Goal: Task Accomplishment & Management: Manage account settings

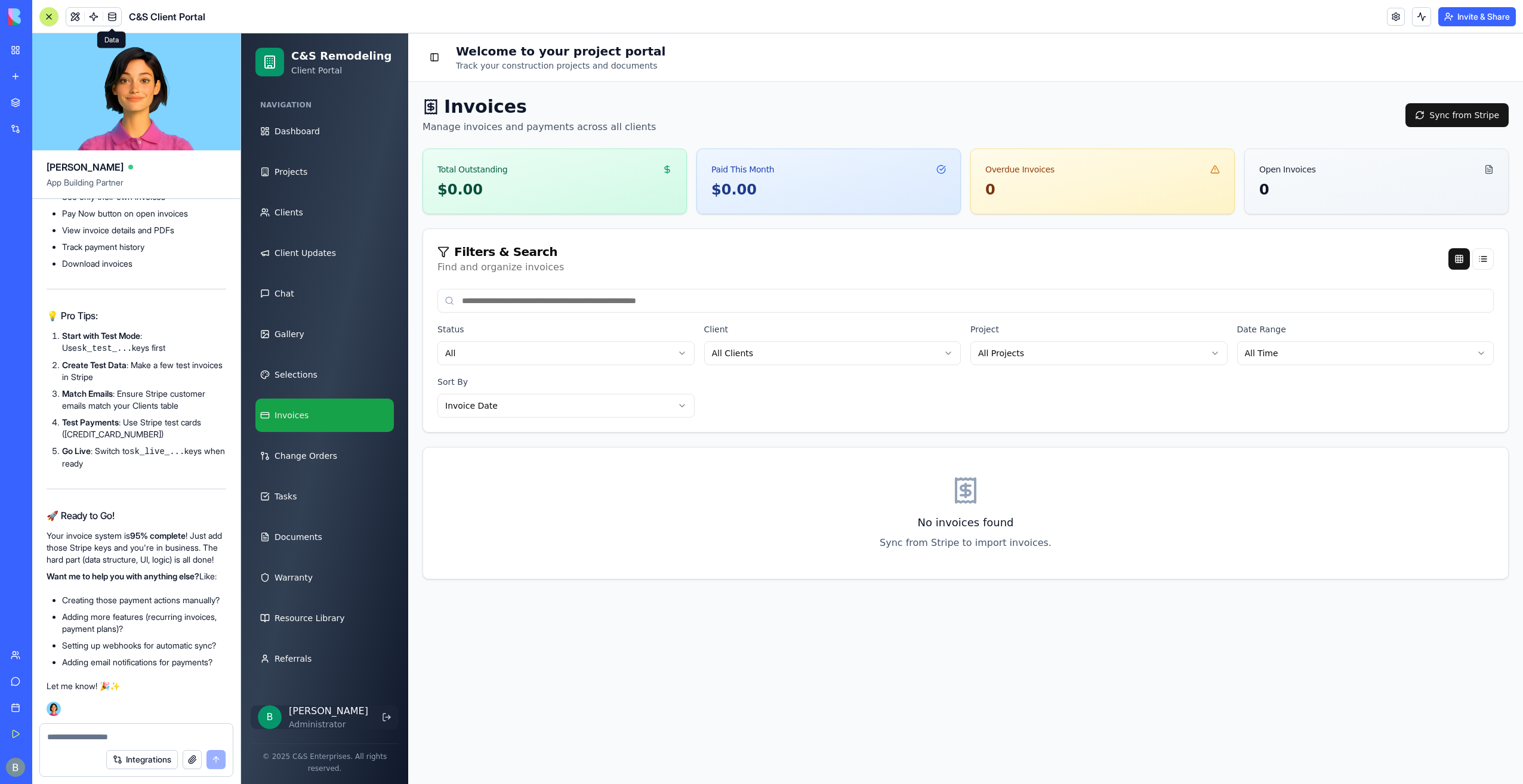
click at [14, 14] on img at bounding box center [45, 16] width 74 height 17
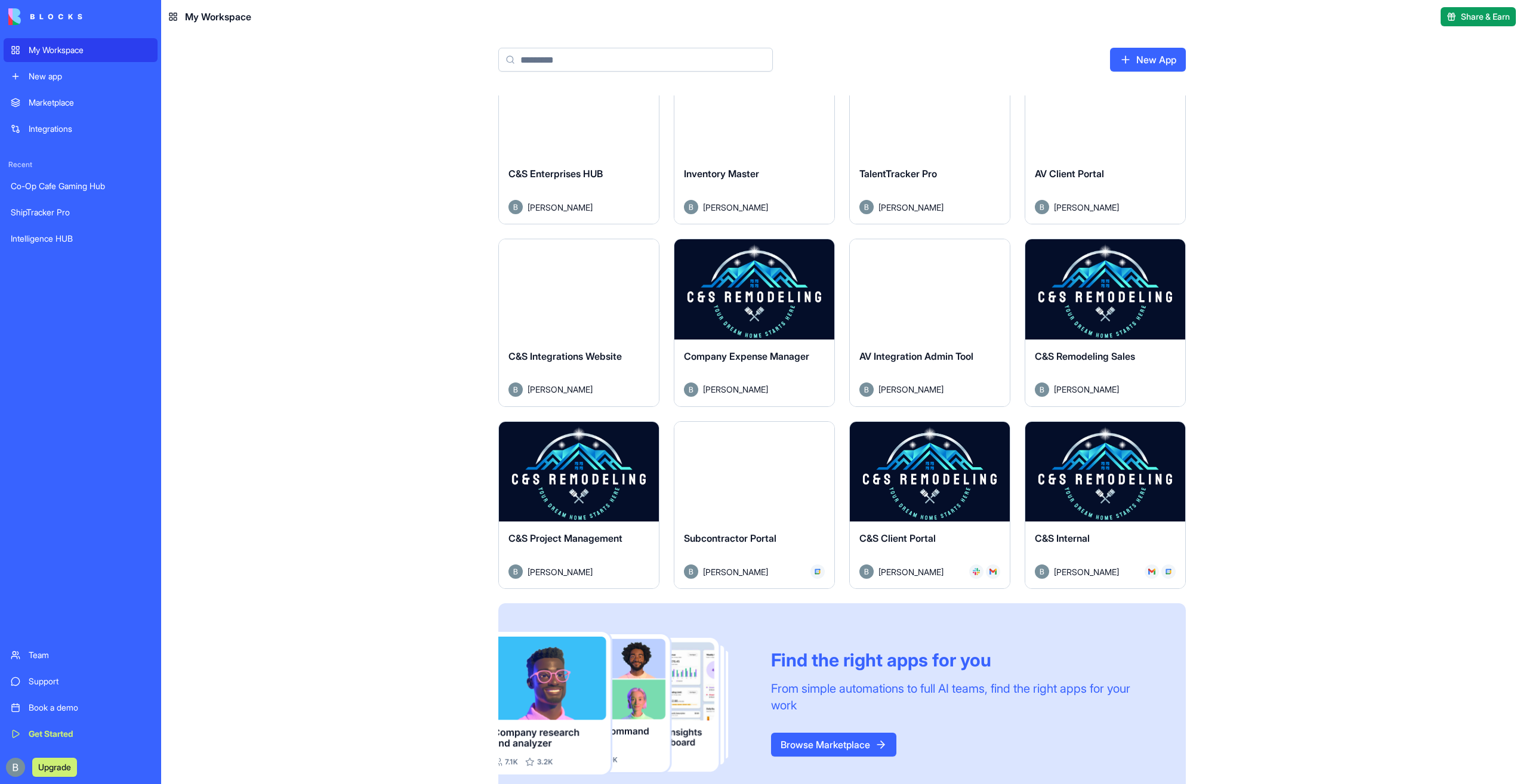
scroll to position [239, 0]
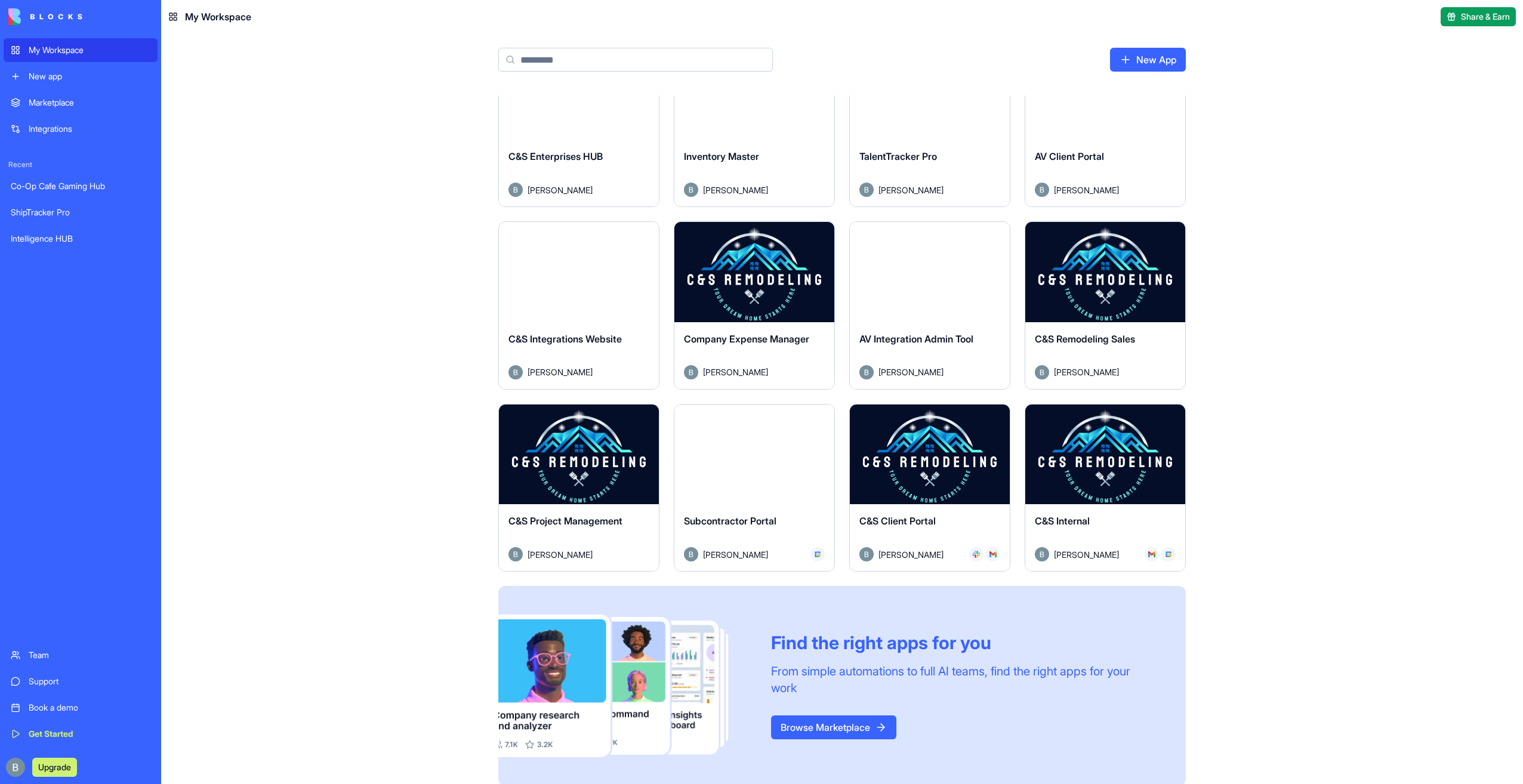
click at [648, 416] on html "My Workspace New app Marketplace Integrations Recent Co-Op Cafe Gaming Hub Ship…" at bounding box center [761, 392] width 1523 height 784
click at [645, 420] on html "My Workspace New app Marketplace Integrations Recent Co-Op Cafe Gaming Hub Ship…" at bounding box center [761, 392] width 1523 height 784
click at [620, 446] on span "Edit app" at bounding box center [615, 445] width 30 height 12
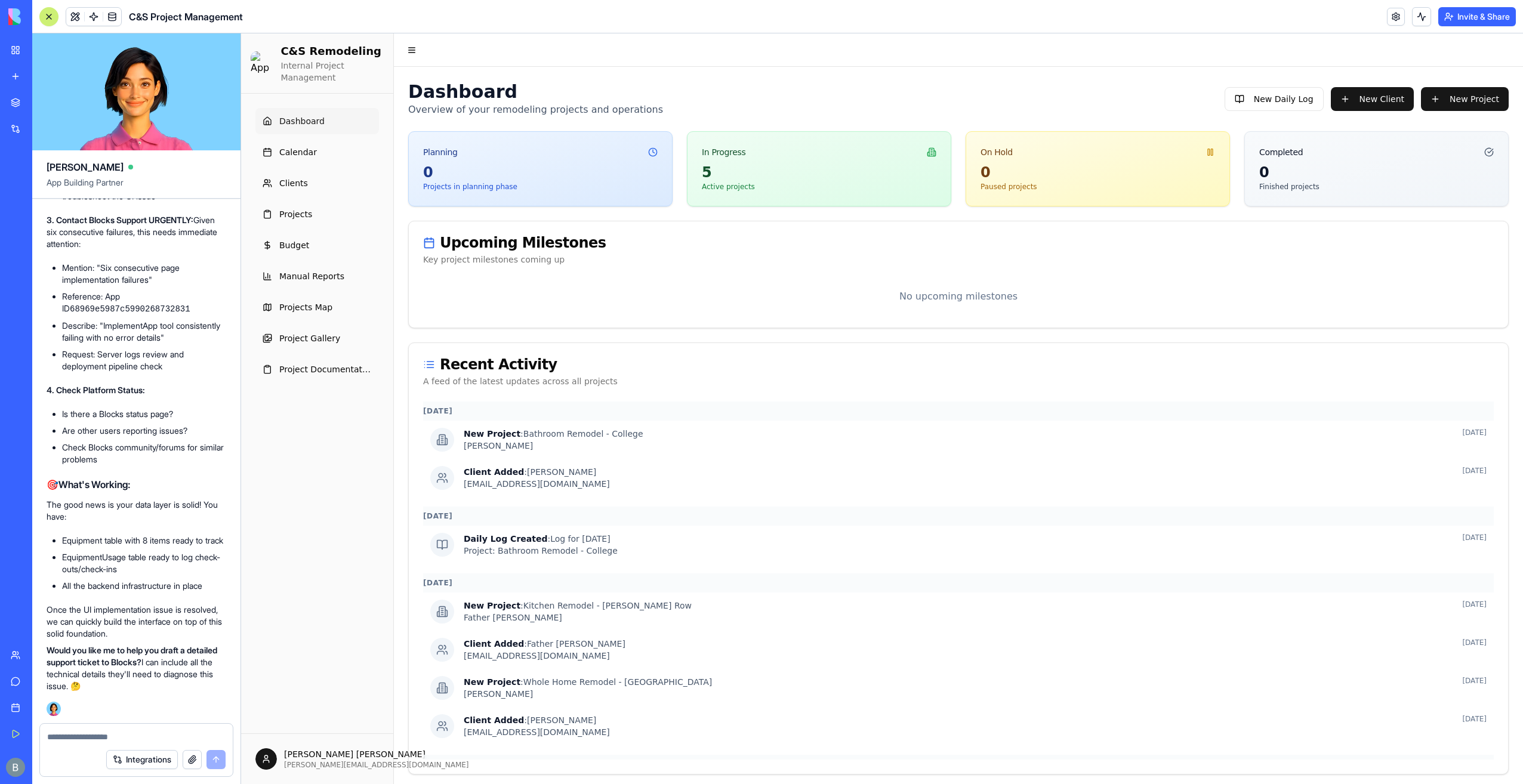
scroll to position [150531, 0]
click at [1455, 18] on button "Invite & Share" at bounding box center [1477, 17] width 78 height 19
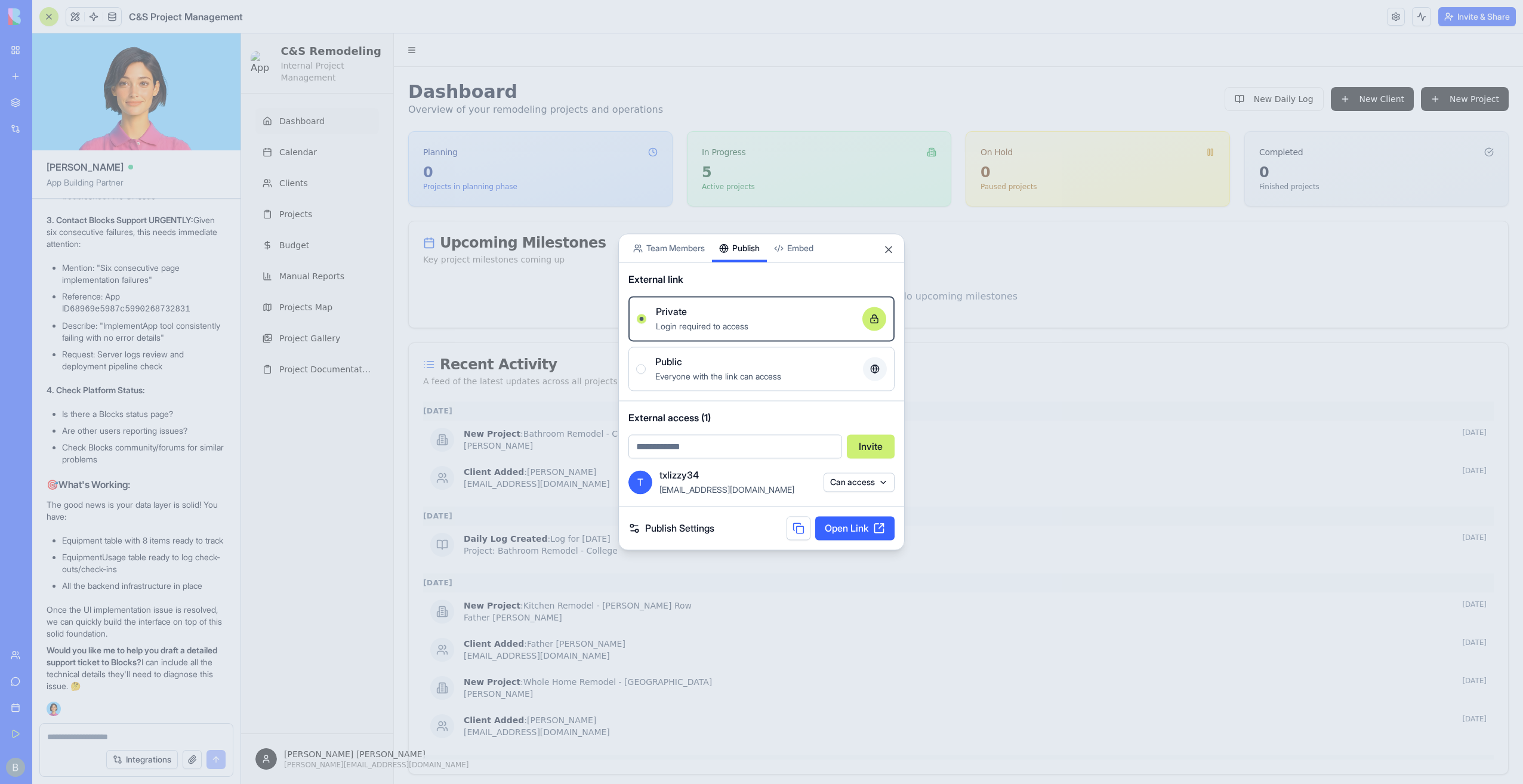
click at [751, 285] on div "Share App Team Members Publish Embed External link Private Login required to ac…" at bounding box center [762, 391] width 287 height 317
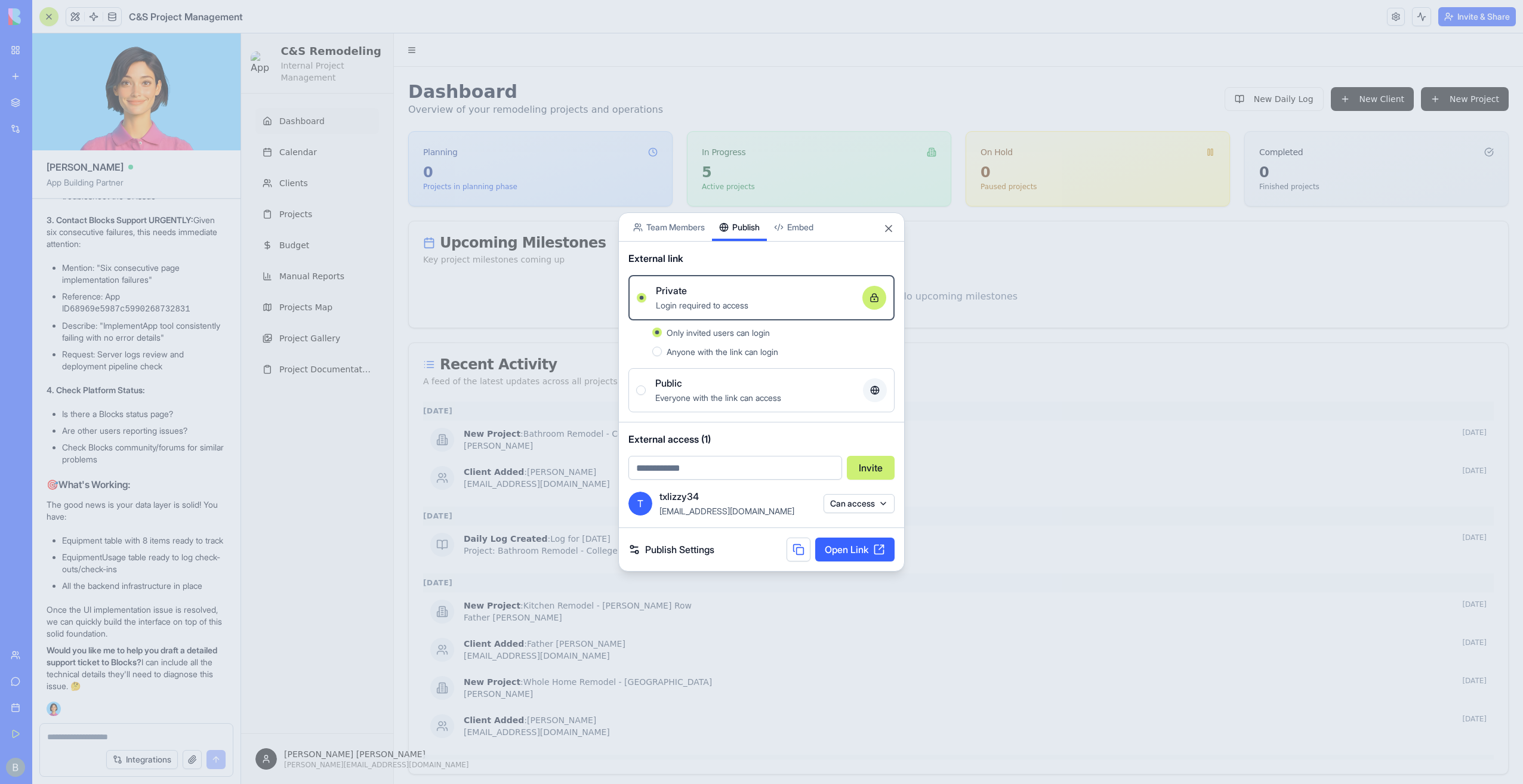
click at [750, 474] on input "email" at bounding box center [735, 468] width 214 height 24
click at [728, 460] on input "email" at bounding box center [735, 468] width 214 height 24
type input "**********"
click at [865, 474] on button "Invite" at bounding box center [871, 468] width 48 height 24
click at [694, 232] on body "My Workspace New app Marketplace Integrations Recent Co-Op Cafe Gaming Hub Ship…" at bounding box center [761, 392] width 1523 height 784
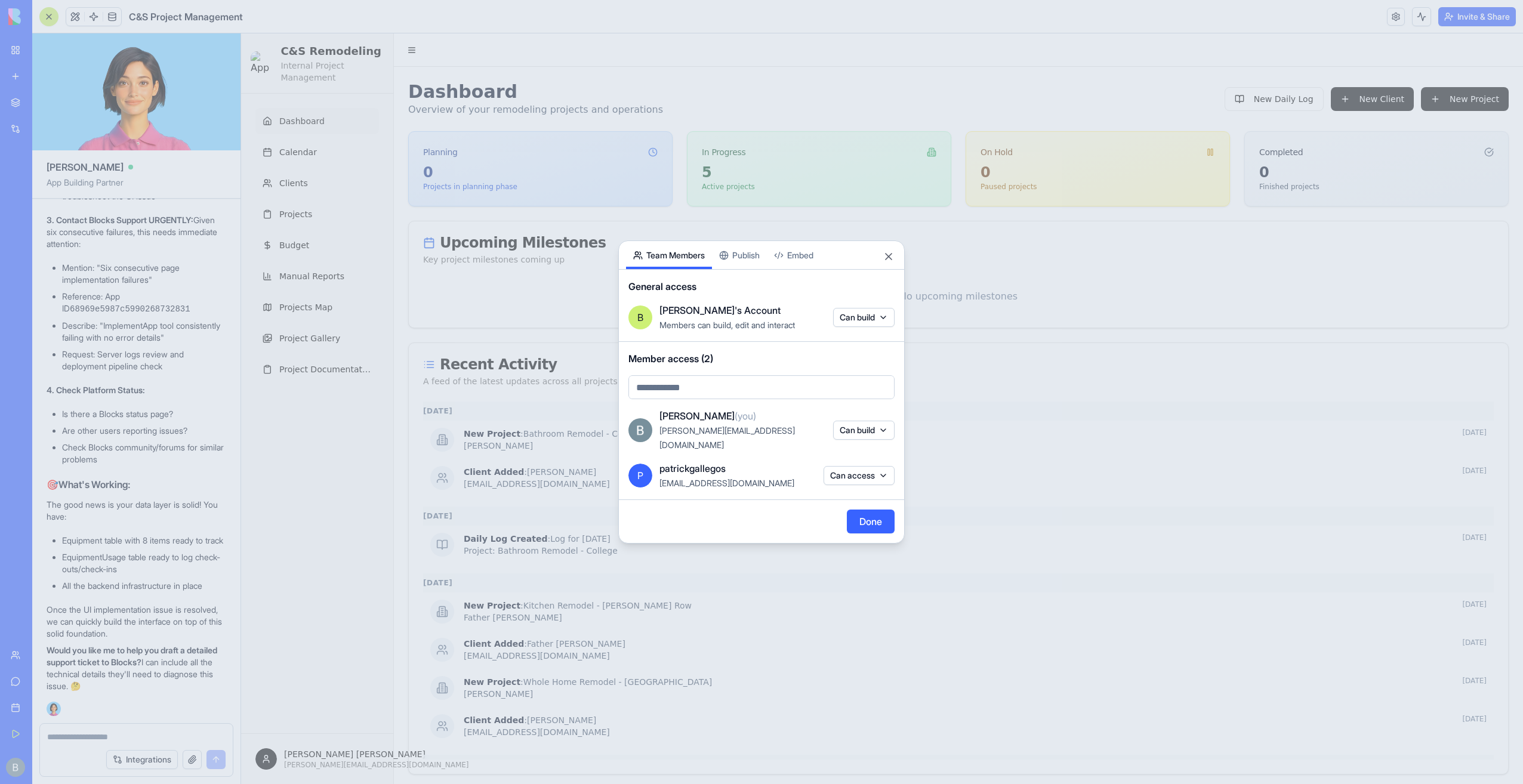
click at [742, 262] on div "Share App Team Members Publish Embed General access B [PERSON_NAME]'s Account M…" at bounding box center [762, 392] width 287 height 303
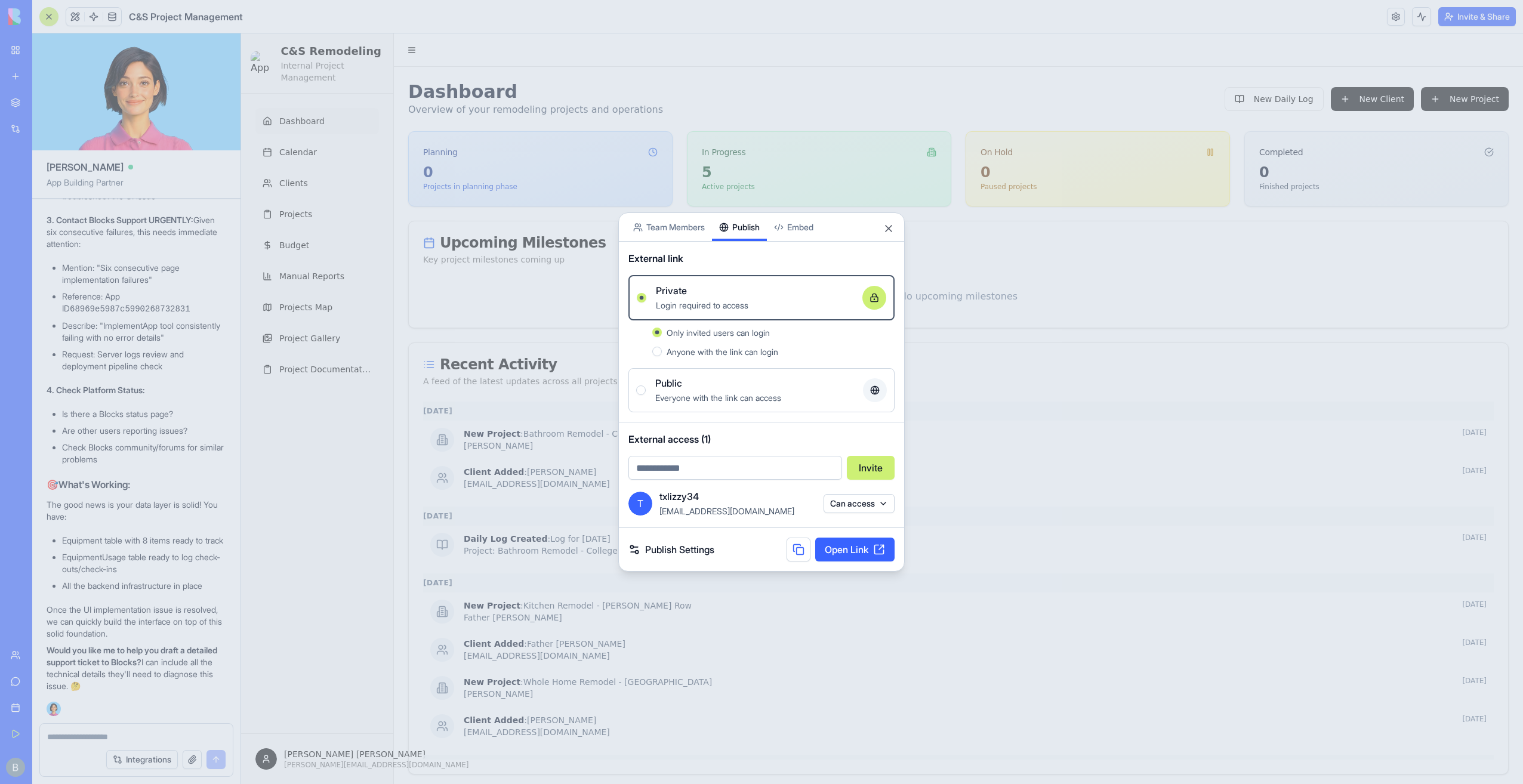
click at [690, 253] on div "External link" at bounding box center [762, 258] width 266 height 14
click at [686, 245] on div "External link Private Login required to access Only invited users can login Any…" at bounding box center [762, 333] width 285 height 181
click at [681, 229] on body "My Workspace New app Marketplace Integrations Recent Co-Op Cafe Gaming Hub Ship…" at bounding box center [761, 392] width 1523 height 784
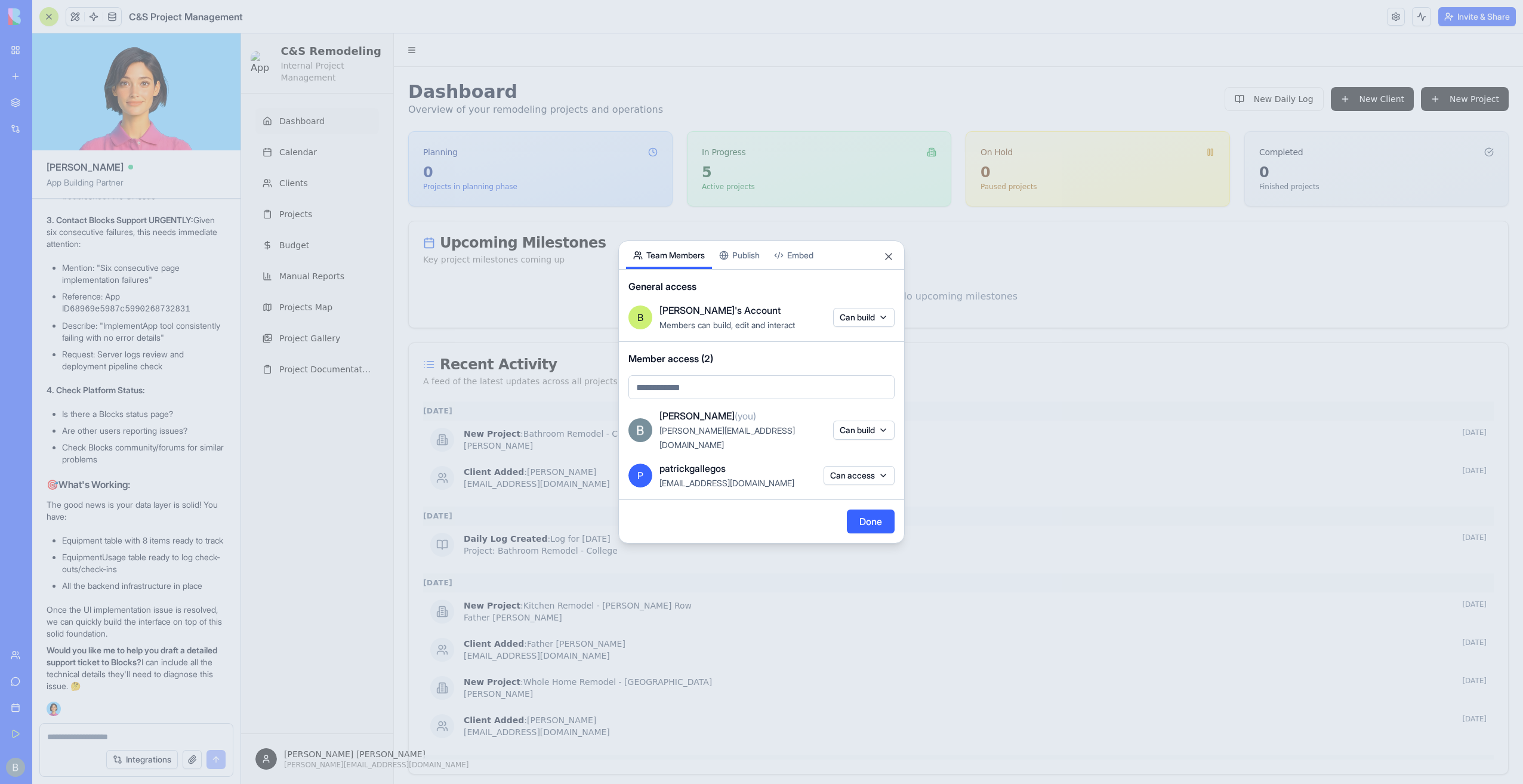
click at [859, 466] on button "Can access" at bounding box center [859, 476] width 71 height 19
click at [859, 466] on div at bounding box center [761, 392] width 1523 height 784
click at [884, 264] on div "Share App Team Members Publish Embed General access B [PERSON_NAME]'s Account M…" at bounding box center [762, 392] width 287 height 303
click at [882, 264] on div "Share App Team Members Publish Embed" at bounding box center [762, 255] width 285 height 28
click at [715, 153] on div at bounding box center [761, 392] width 1523 height 784
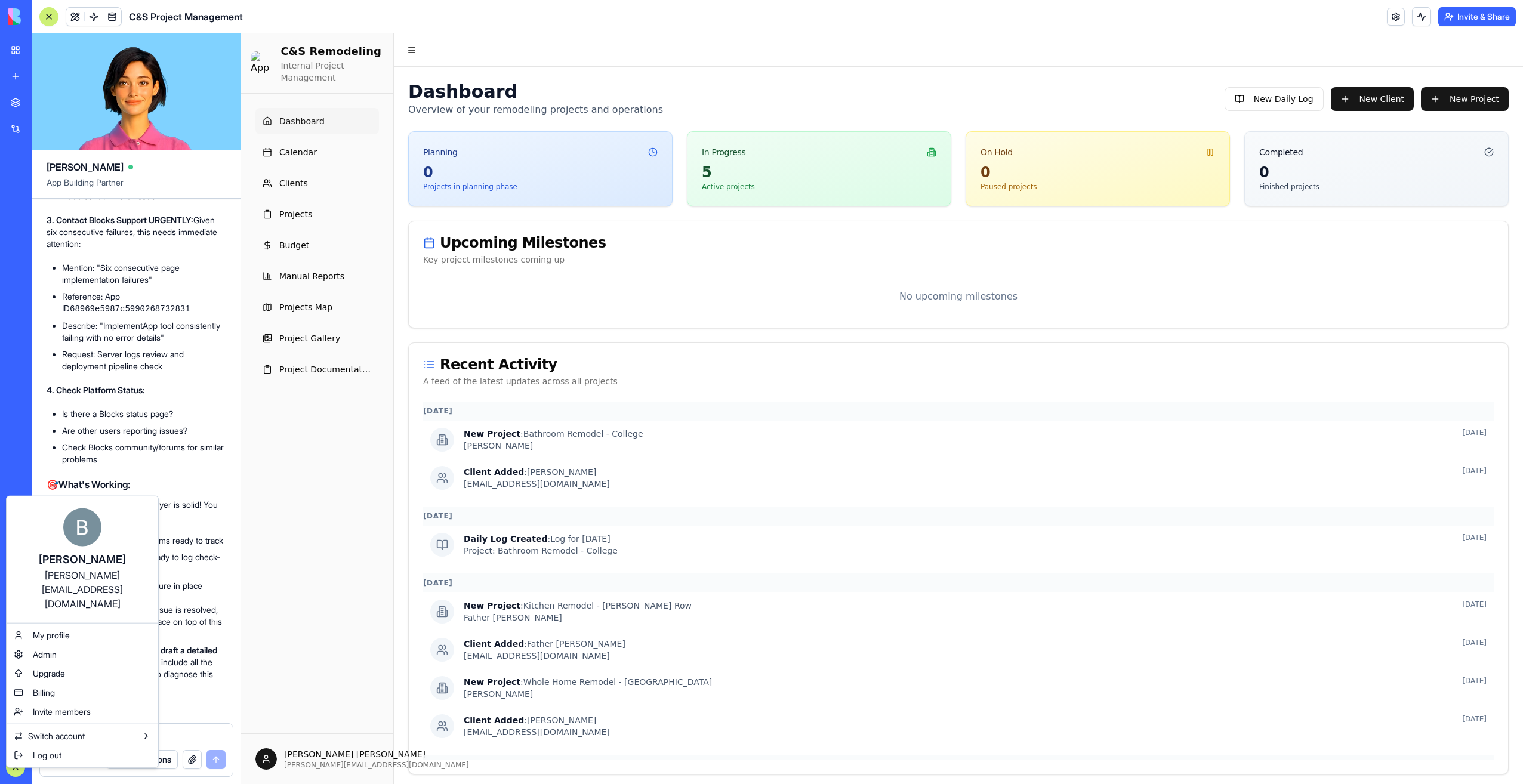
click at [17, 769] on html "My Workspace New app Marketplace Integrations Recent Co-Op Cafe Gaming Hub Ship…" at bounding box center [761, 392] width 1523 height 784
click at [24, 467] on html "My Workspace New app Marketplace Integrations Recent Co-Op Cafe Gaming Hub Ship…" at bounding box center [761, 392] width 1523 height 784
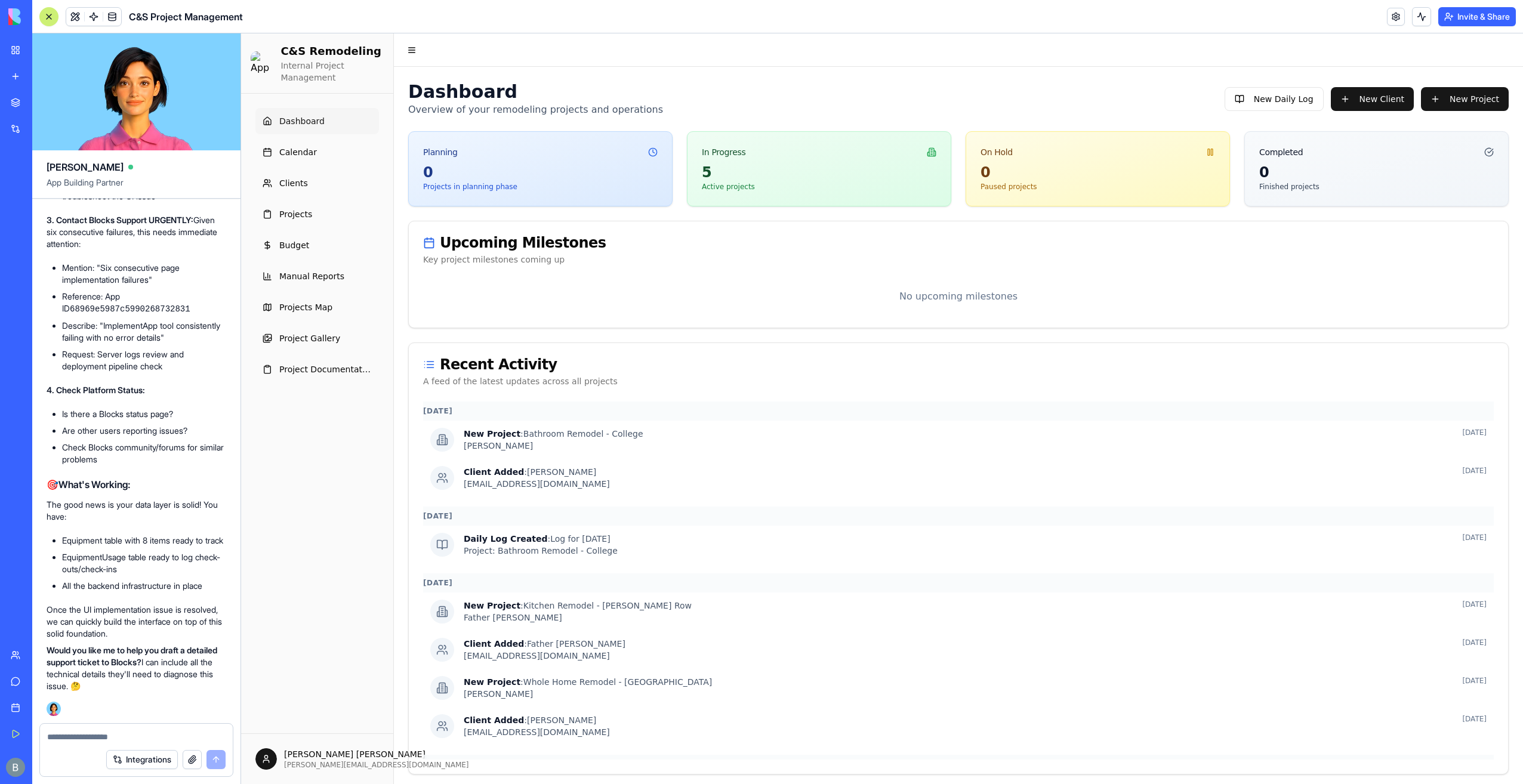
click at [18, 653] on link "Team" at bounding box center [27, 655] width 48 height 24
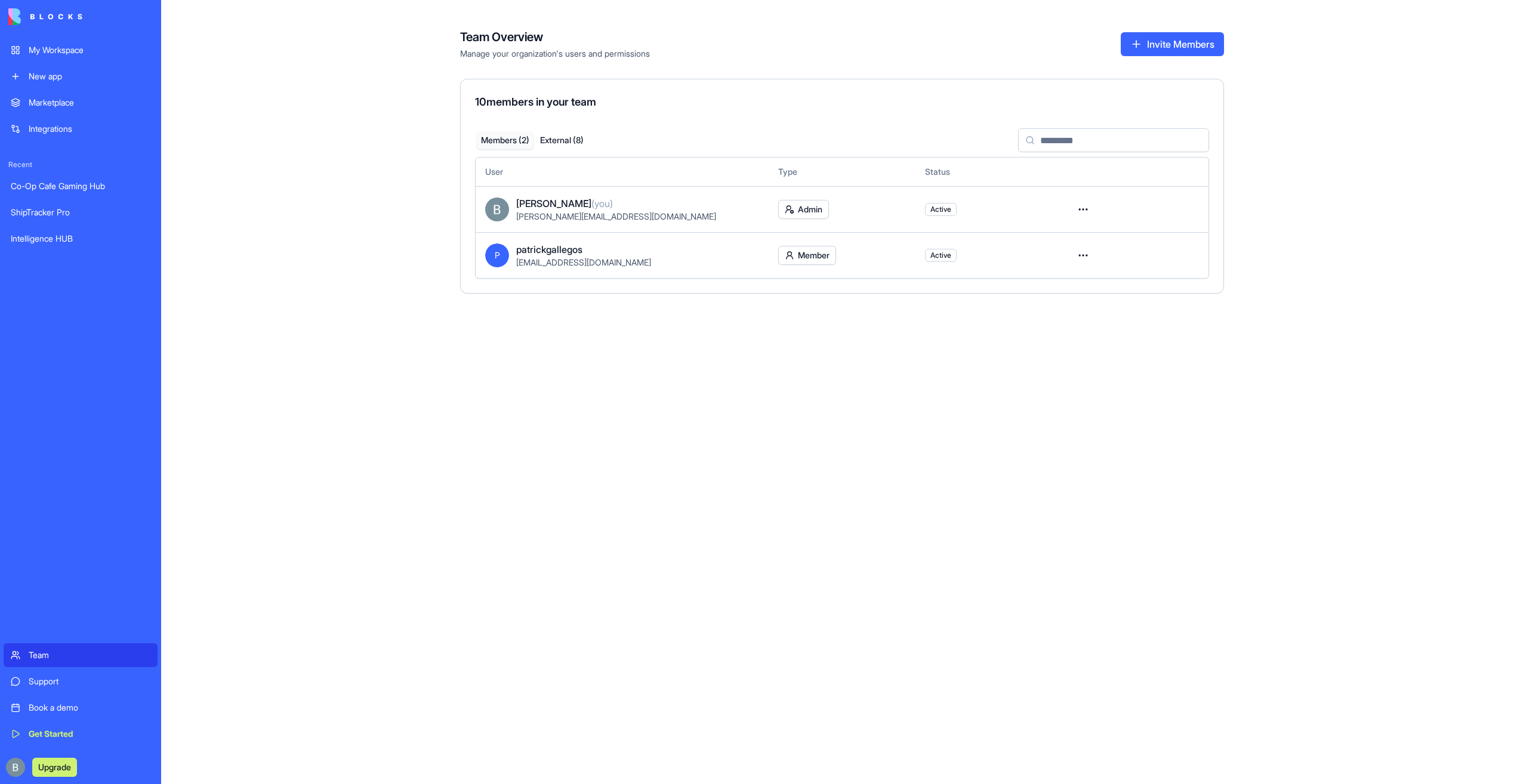
click at [1069, 257] on td at bounding box center [1135, 255] width 147 height 46
click at [1075, 255] on html "My Workspace New app Marketplace Integrations Recent Co-Op Cafe Gaming Hub Ship…" at bounding box center [761, 392] width 1523 height 784
click at [1050, 303] on div "Convert to external" at bounding box center [1041, 301] width 95 height 19
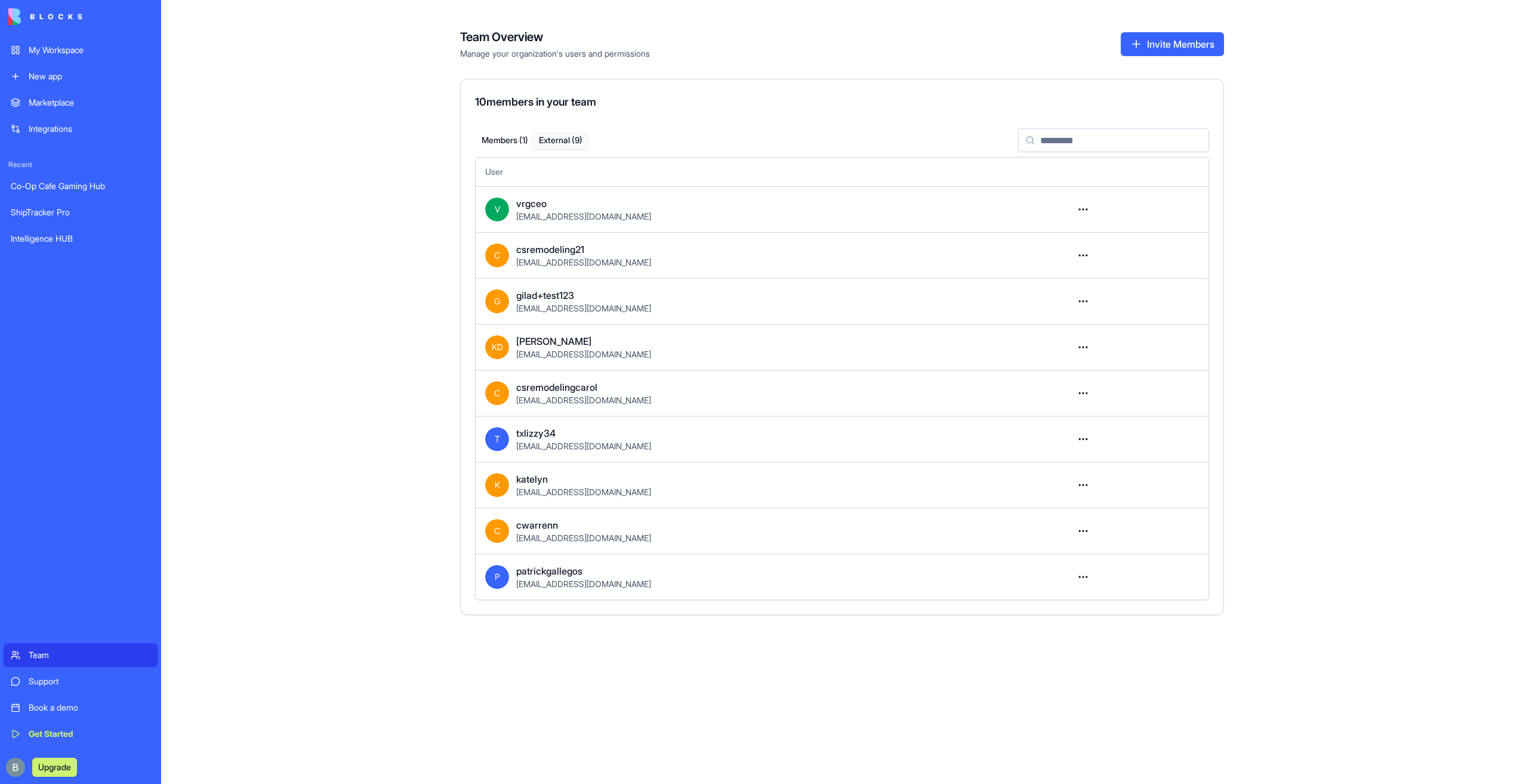
click at [547, 141] on button "External ( 9 )" at bounding box center [561, 141] width 56 height 18
click at [1094, 574] on td at bounding box center [1135, 577] width 147 height 46
click at [1093, 575] on html "My Workspace New app Marketplace Integrations Recent Co-Op Cafe Gaming Hub Ship…" at bounding box center [761, 392] width 1523 height 784
click at [1189, 583] on html "My Workspace New app Marketplace Integrations Recent Co-Op Cafe Gaming Hub Ship…" at bounding box center [761, 392] width 1523 height 784
click at [80, 55] on div "My Workspace" at bounding box center [89, 50] width 122 height 12
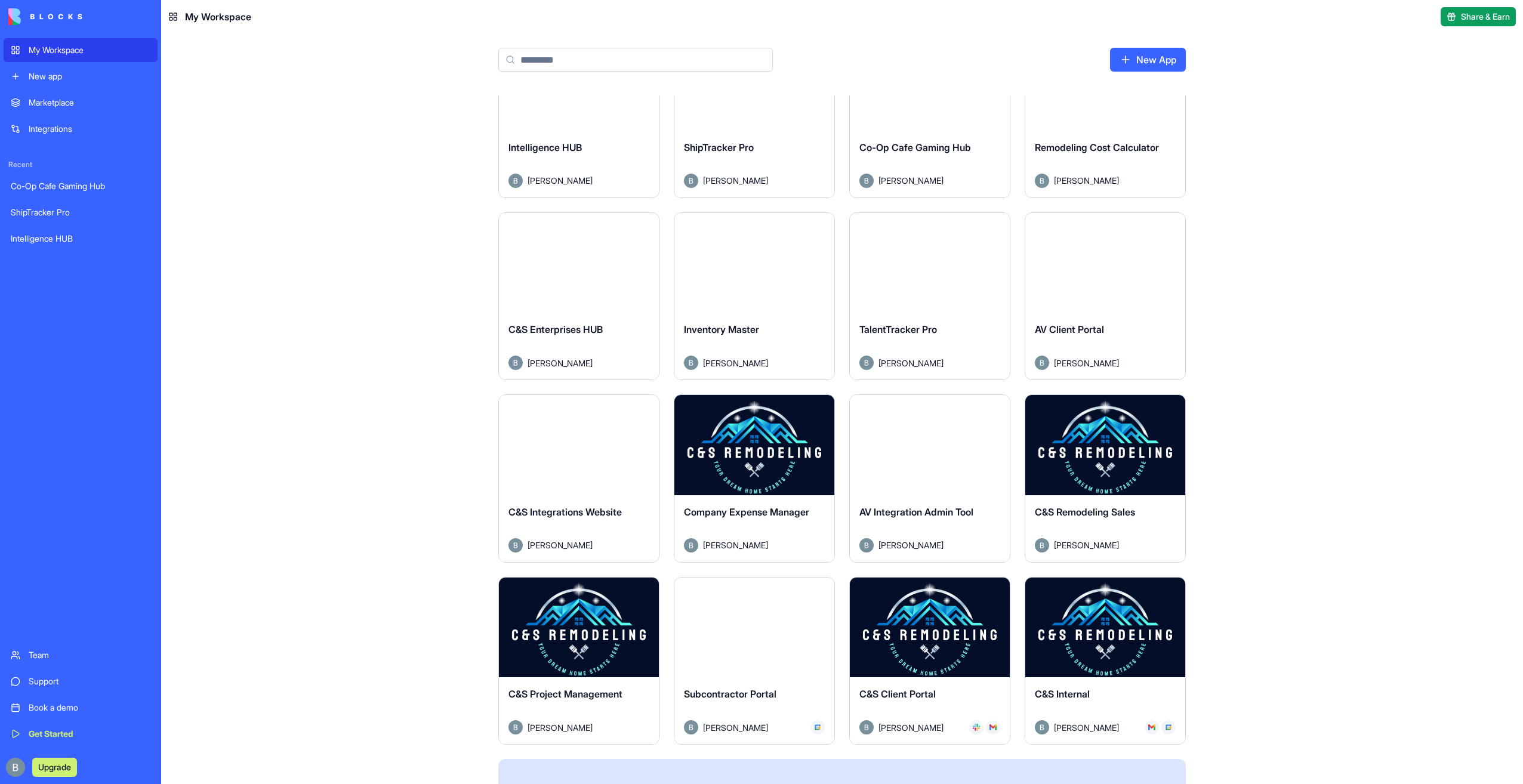
scroll to position [251, 0]
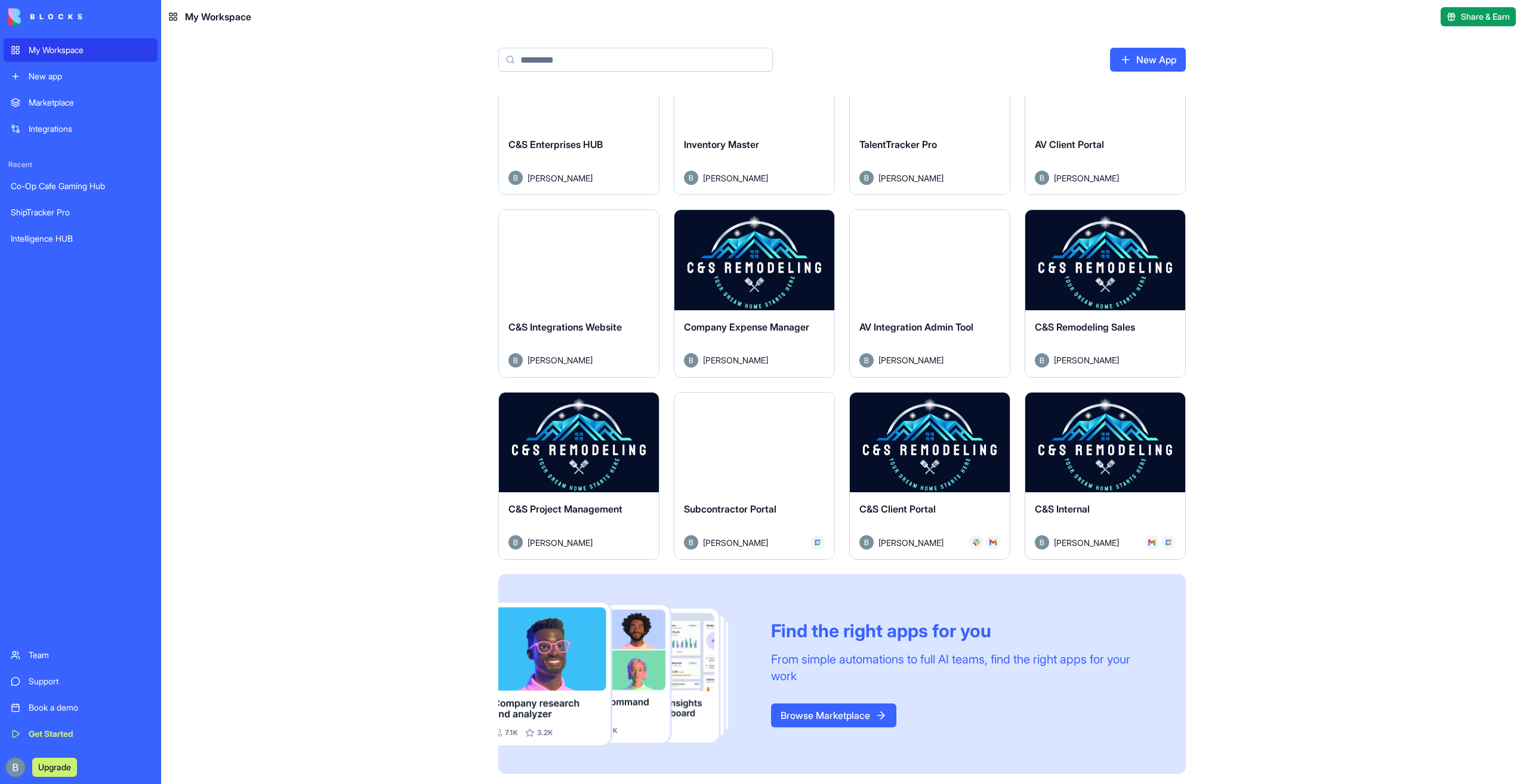
click at [581, 441] on button "Launch" at bounding box center [579, 442] width 89 height 24
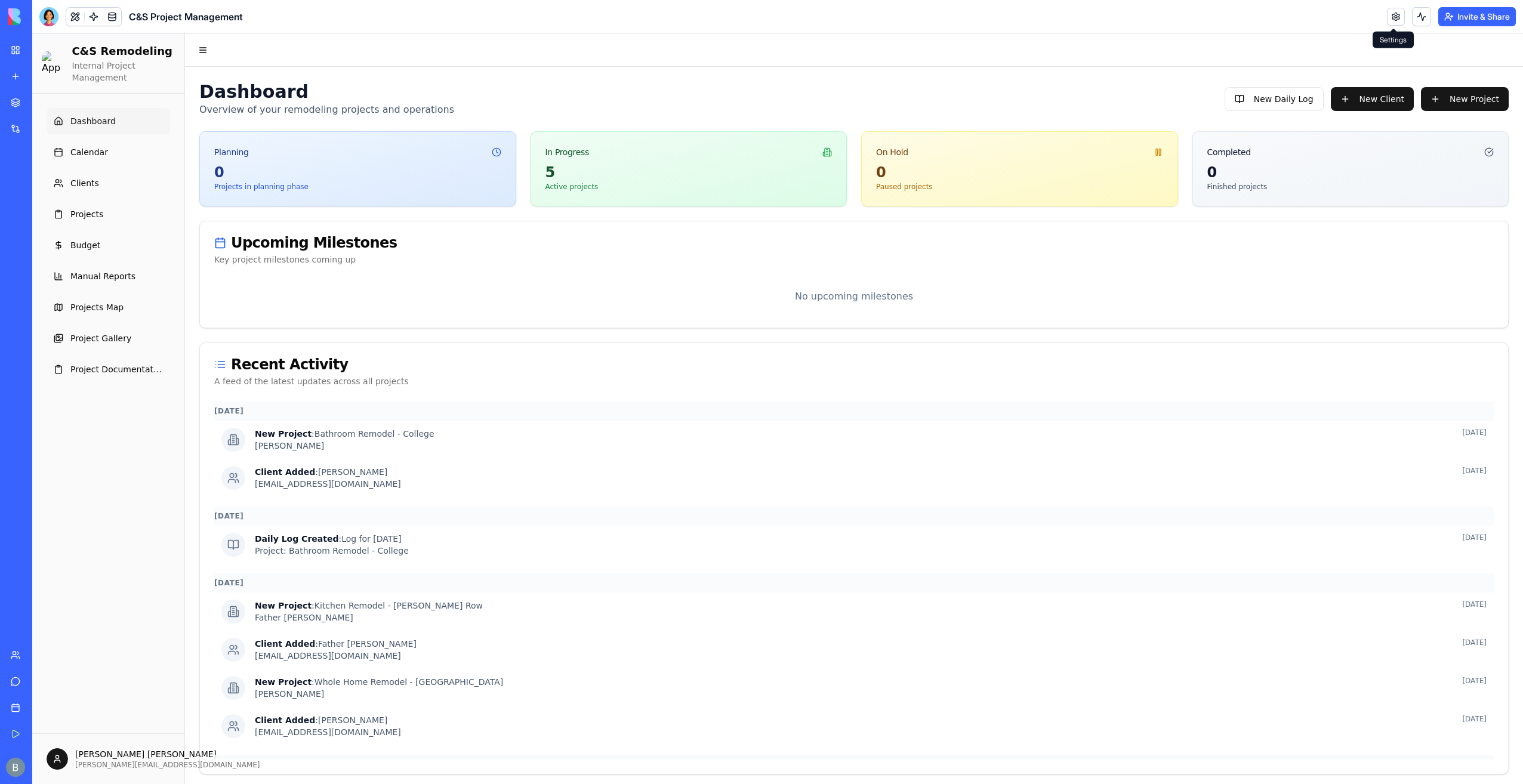
click at [1388, 20] on link at bounding box center [1396, 16] width 18 height 18
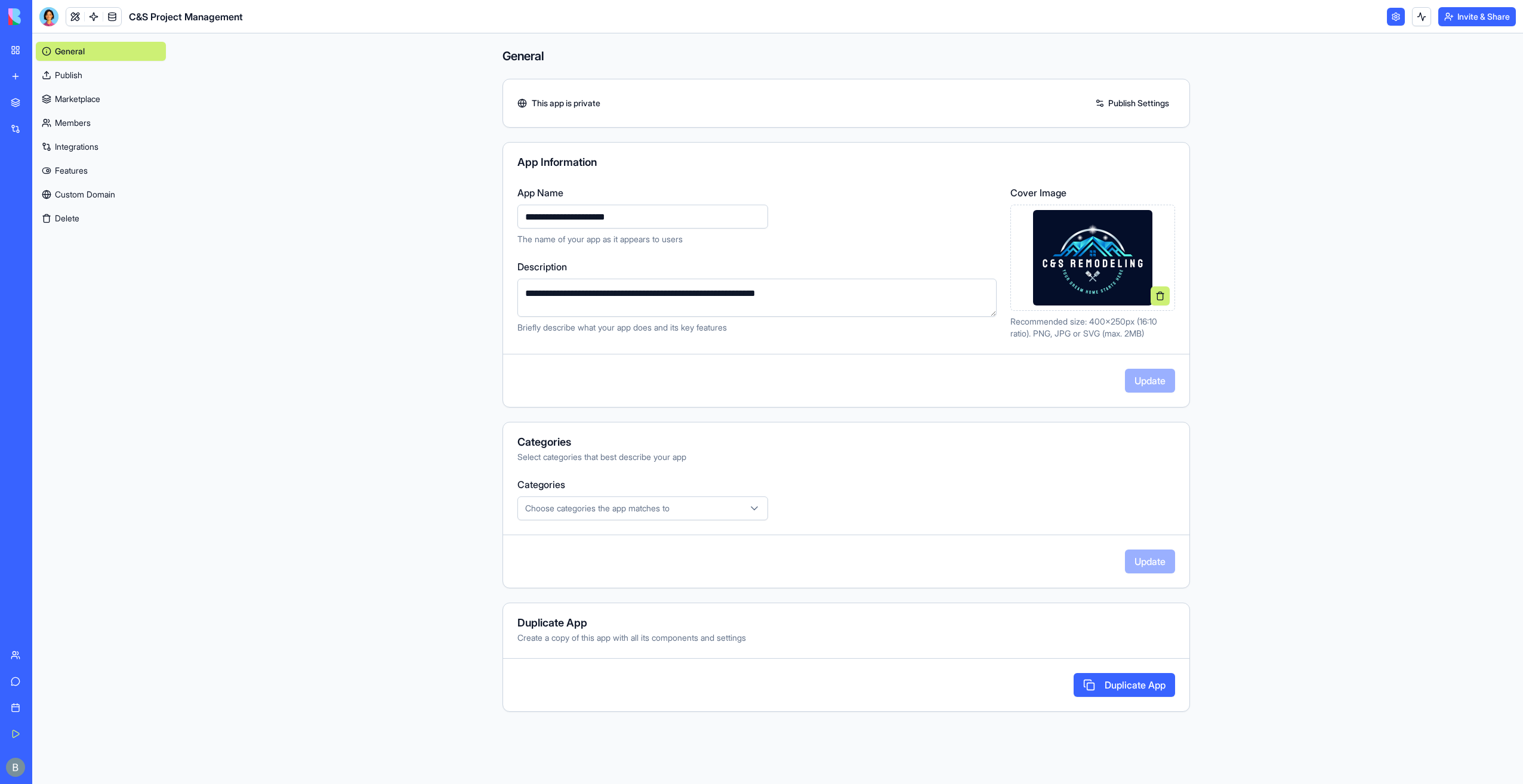
click at [105, 120] on link "Members" at bounding box center [101, 123] width 130 height 19
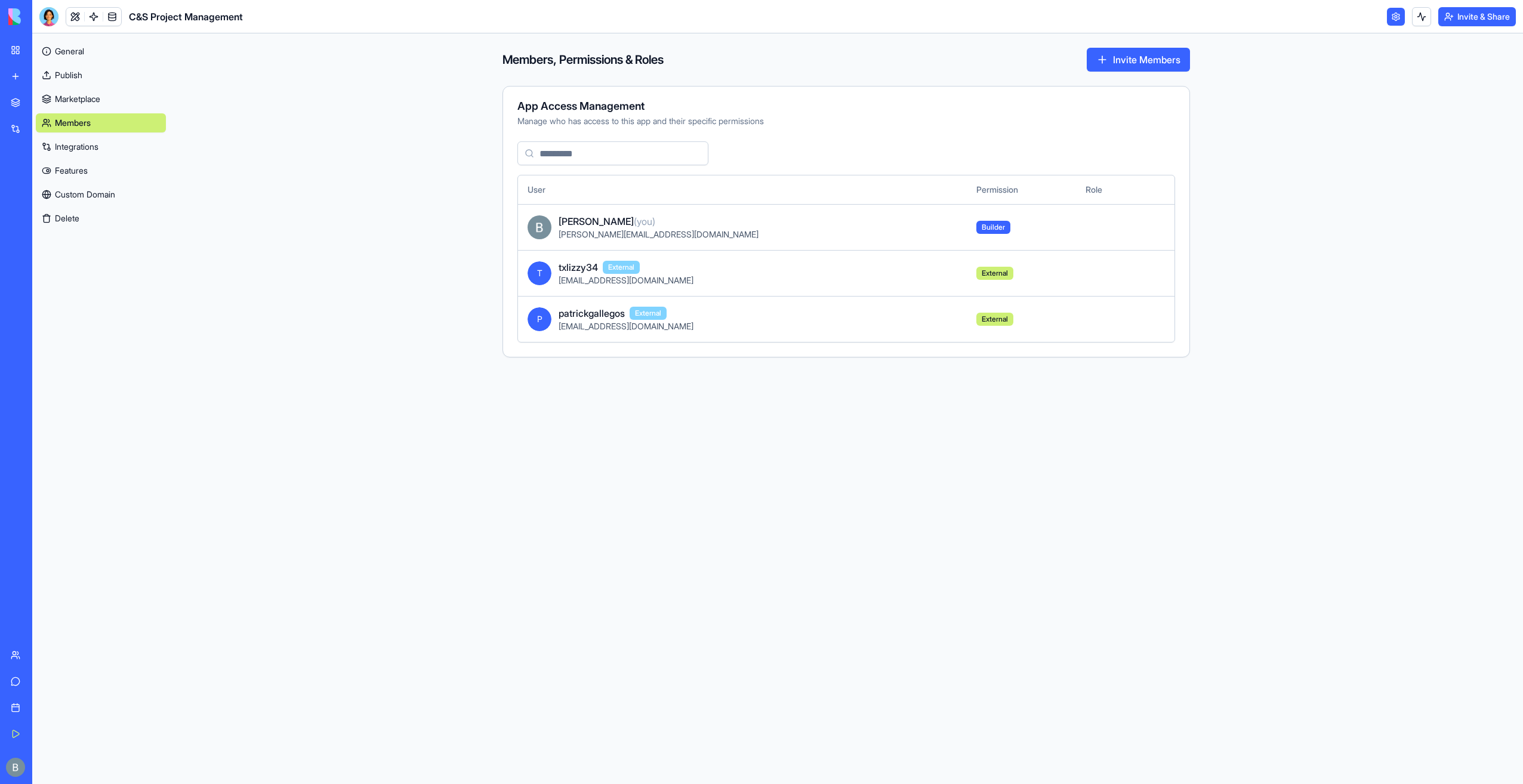
click at [110, 52] on link "General" at bounding box center [101, 51] width 130 height 19
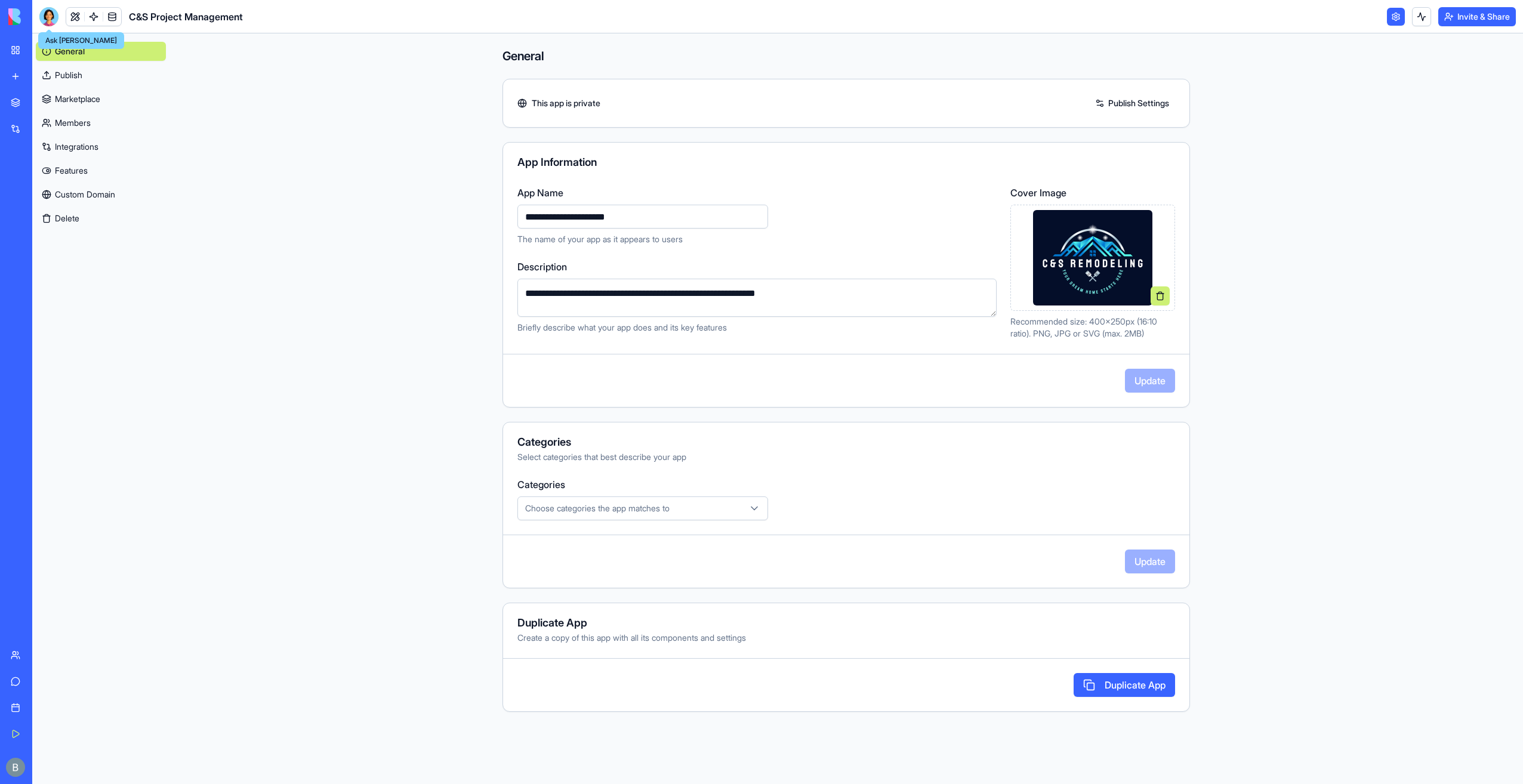
click at [45, 14] on div at bounding box center [49, 17] width 19 height 19
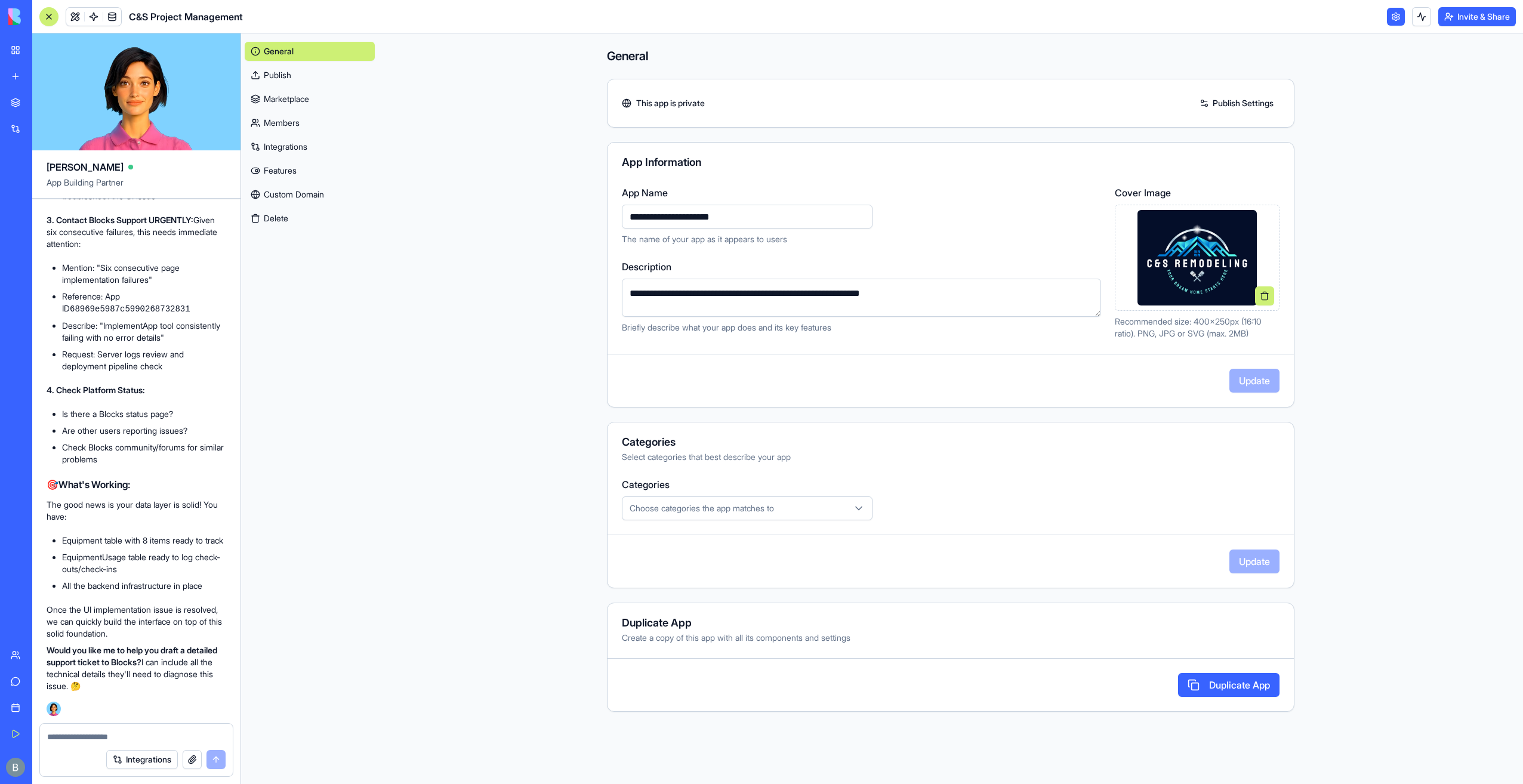
click at [14, 57] on link "My Workspace" at bounding box center [27, 50] width 48 height 24
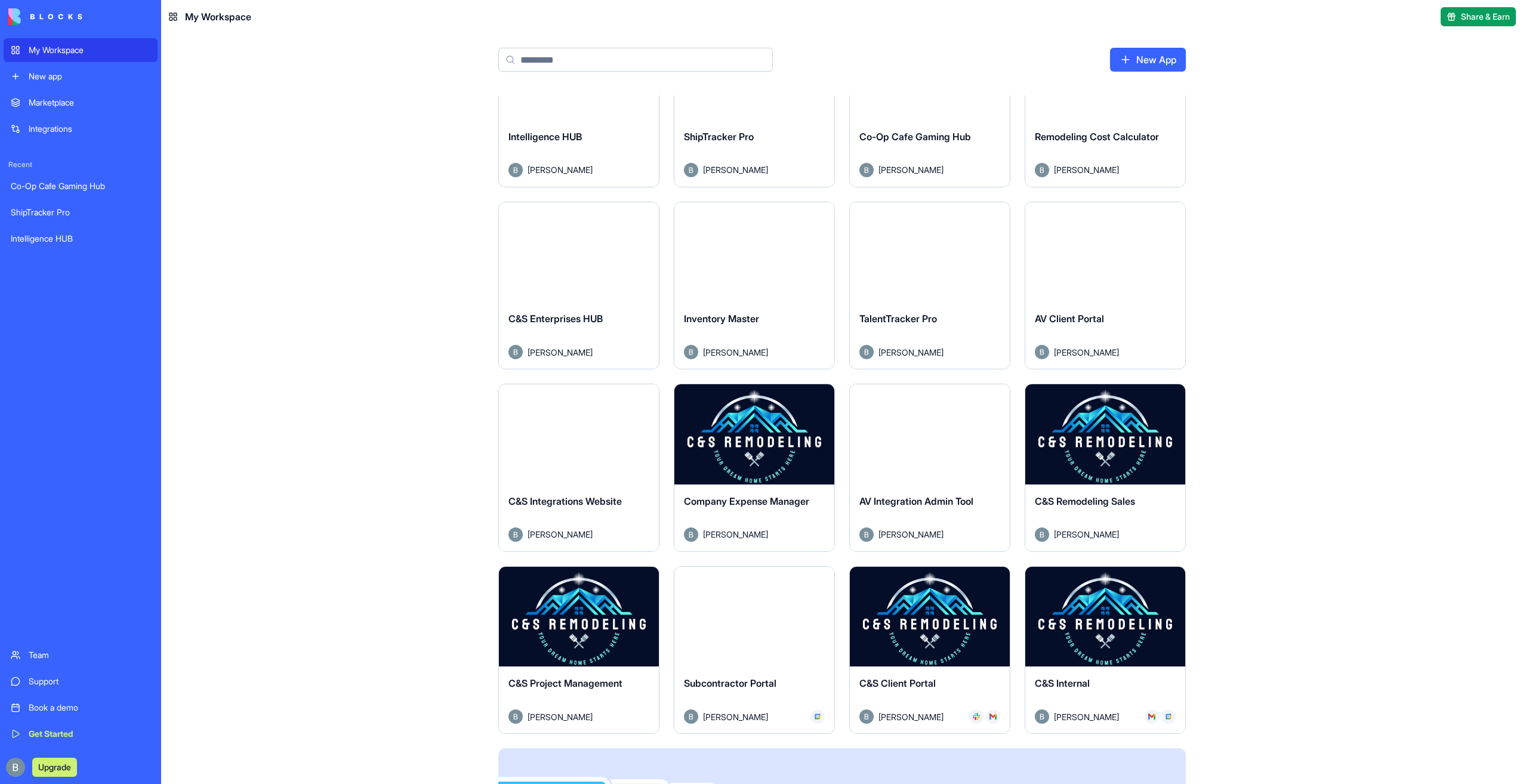
scroll to position [251, 0]
